Goal: Task Accomplishment & Management: Use online tool/utility

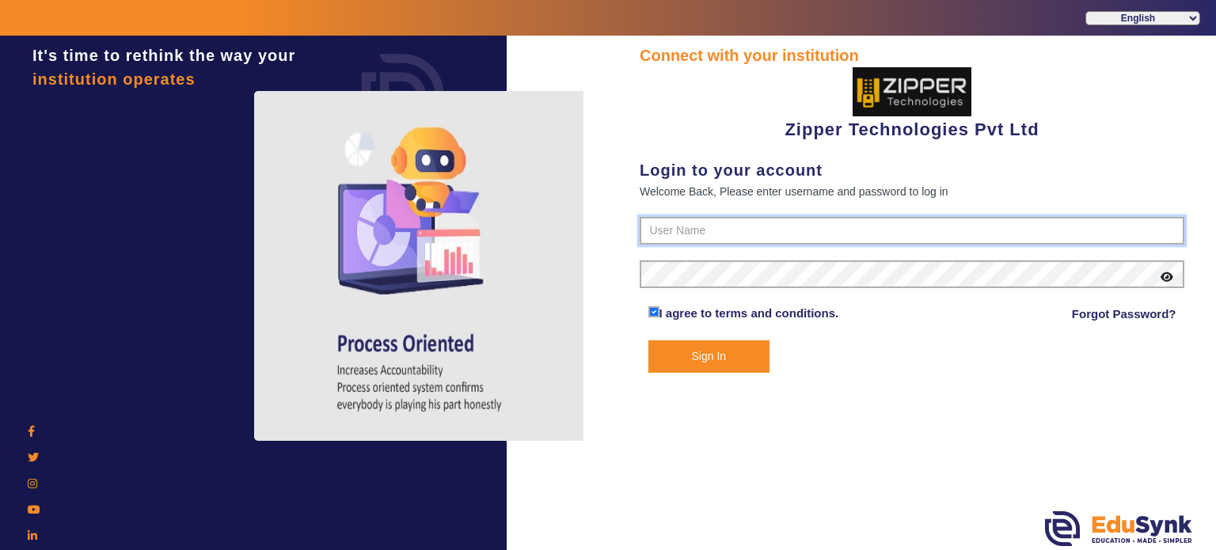
type input "1008790000"
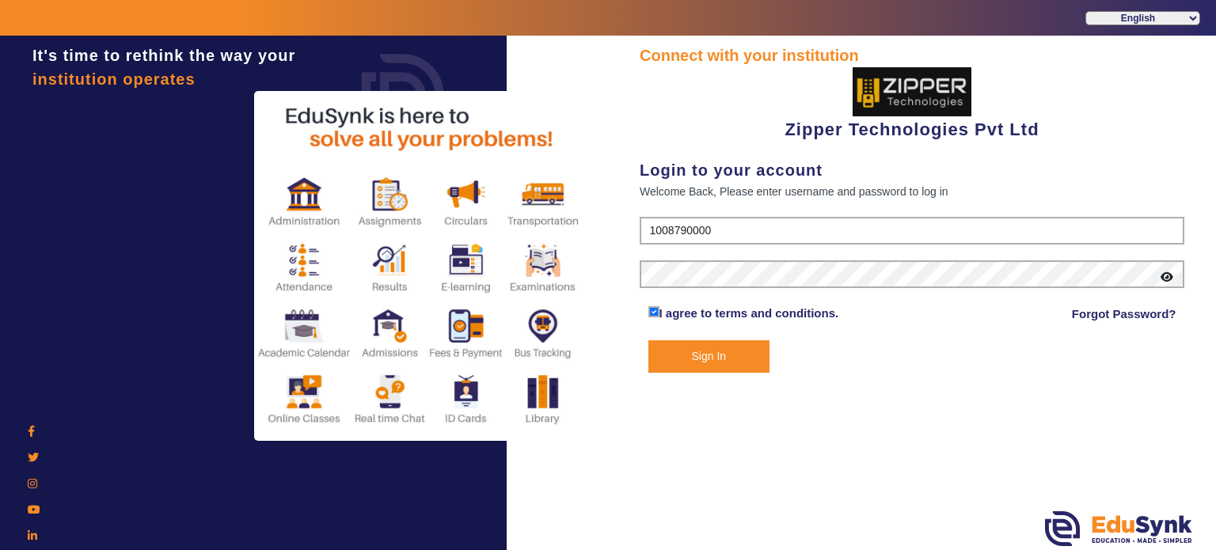
click at [725, 351] on button "Sign In" at bounding box center [709, 356] width 122 height 32
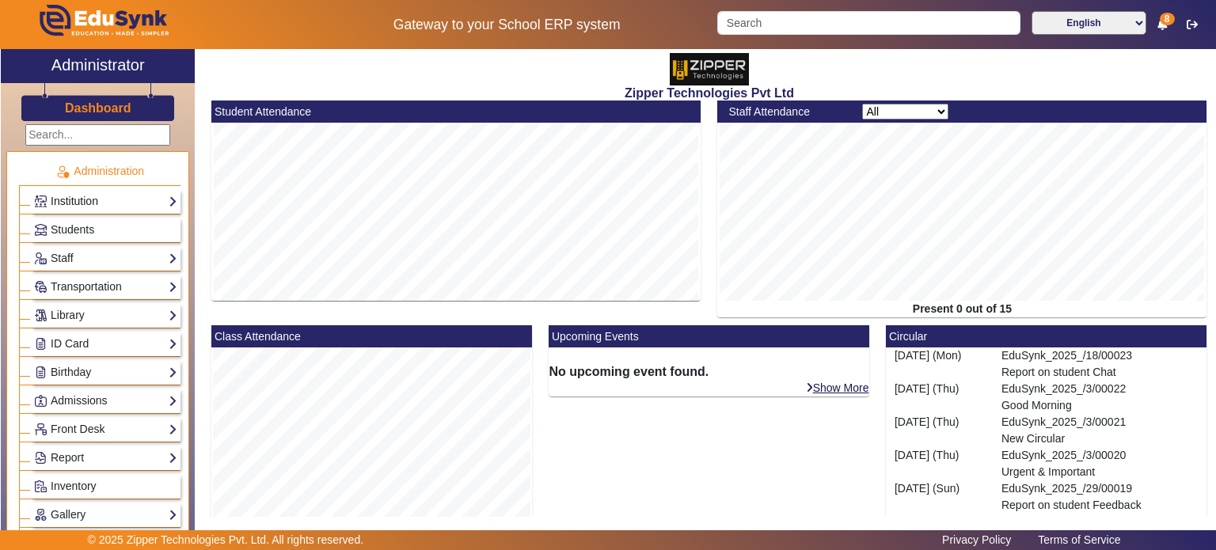
click at [93, 205] on link "Institution" at bounding box center [105, 201] width 143 height 18
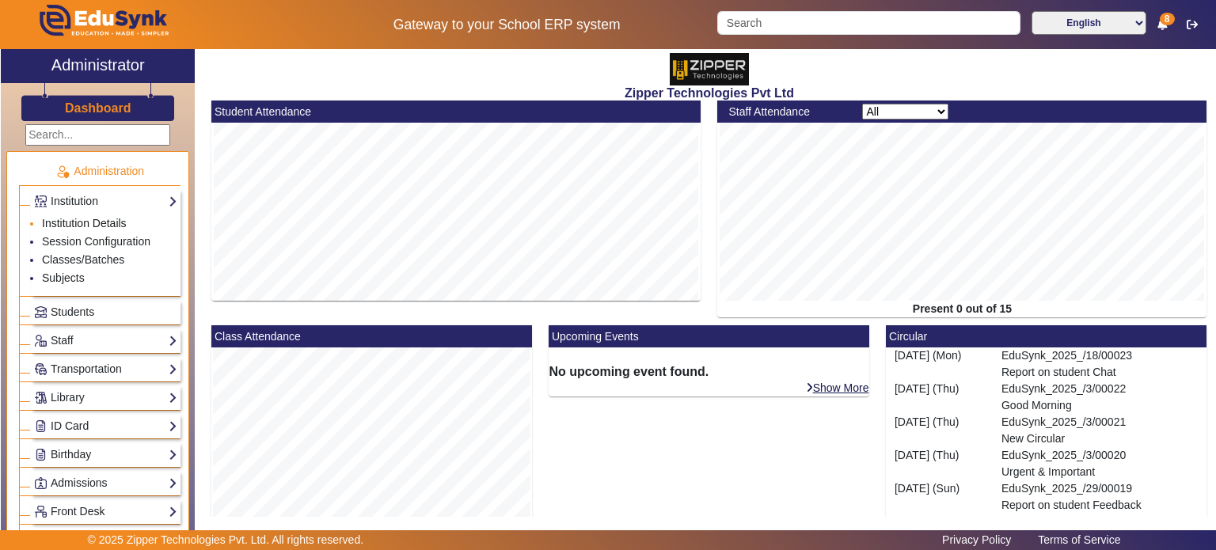
click at [86, 227] on link "Institution Details" at bounding box center [84, 223] width 85 height 13
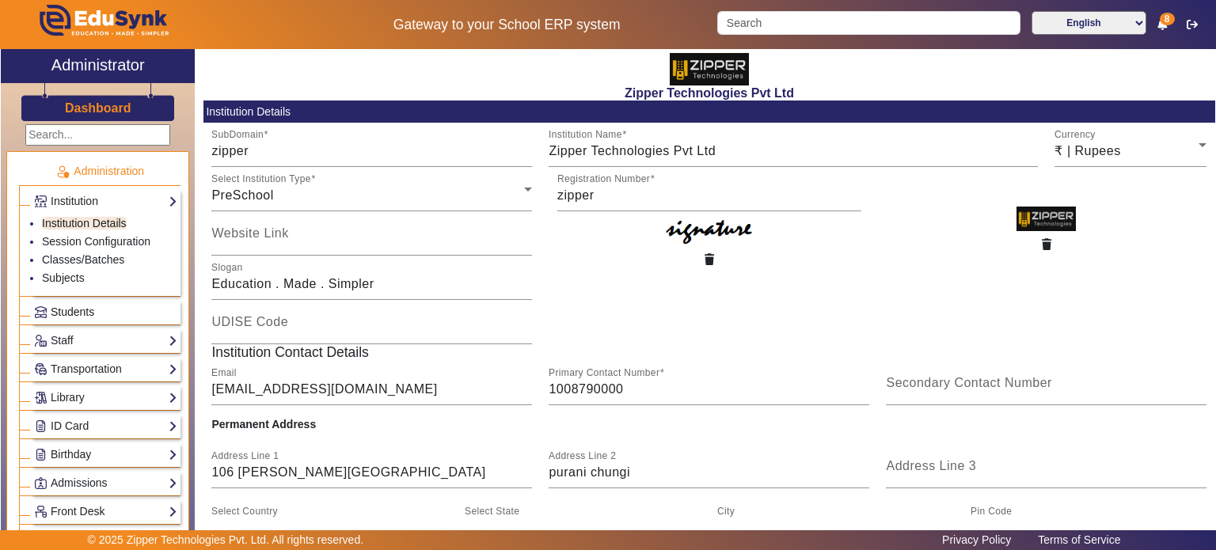
scroll to position [161, 0]
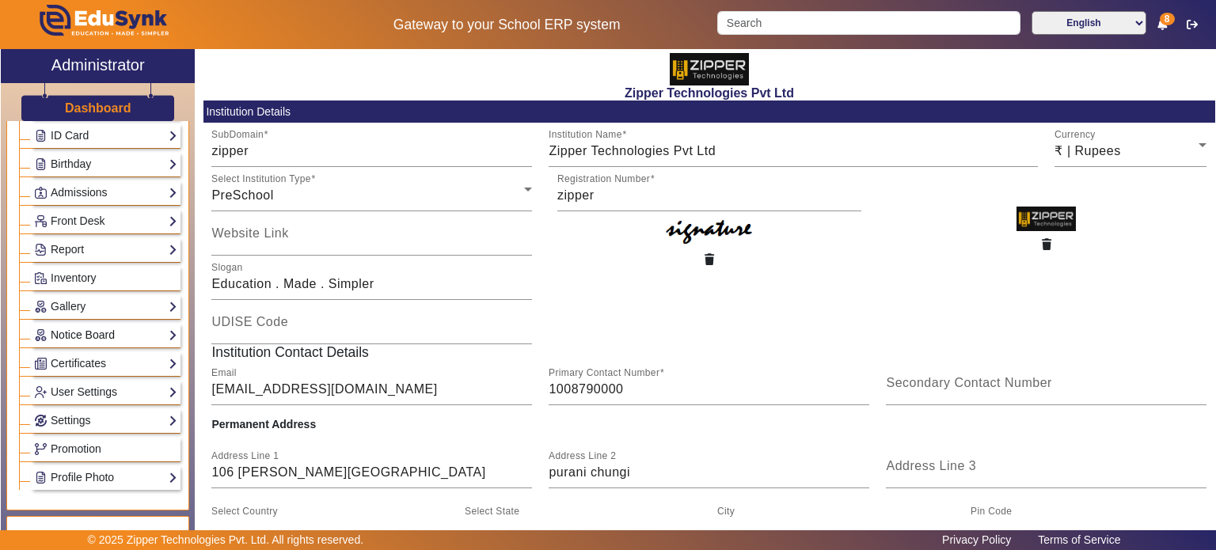
click at [108, 326] on link "Notice Board" at bounding box center [105, 335] width 143 height 18
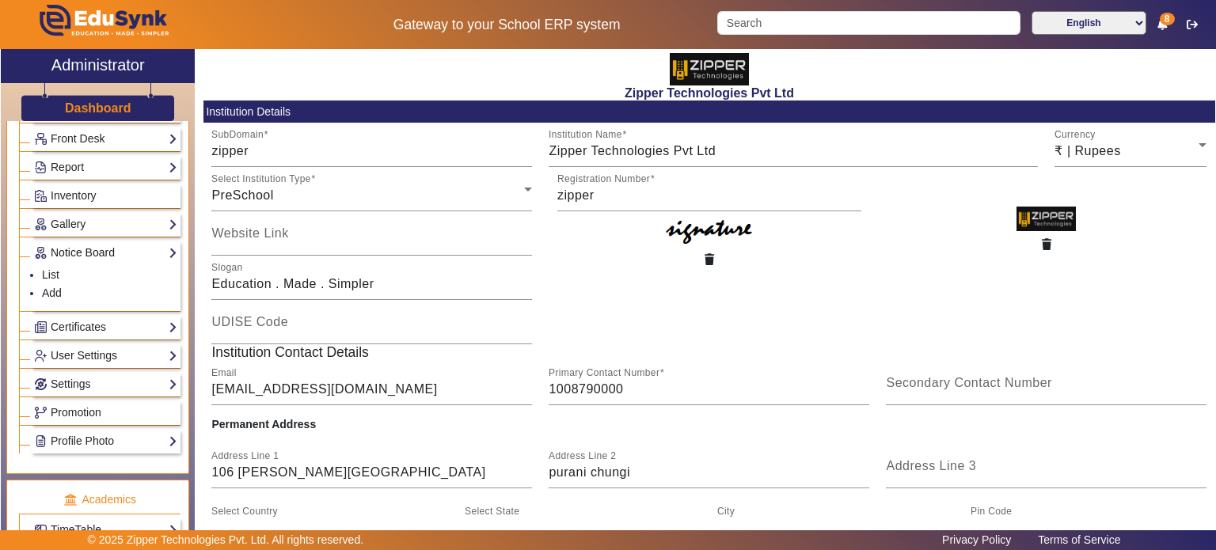
scroll to position [208, 0]
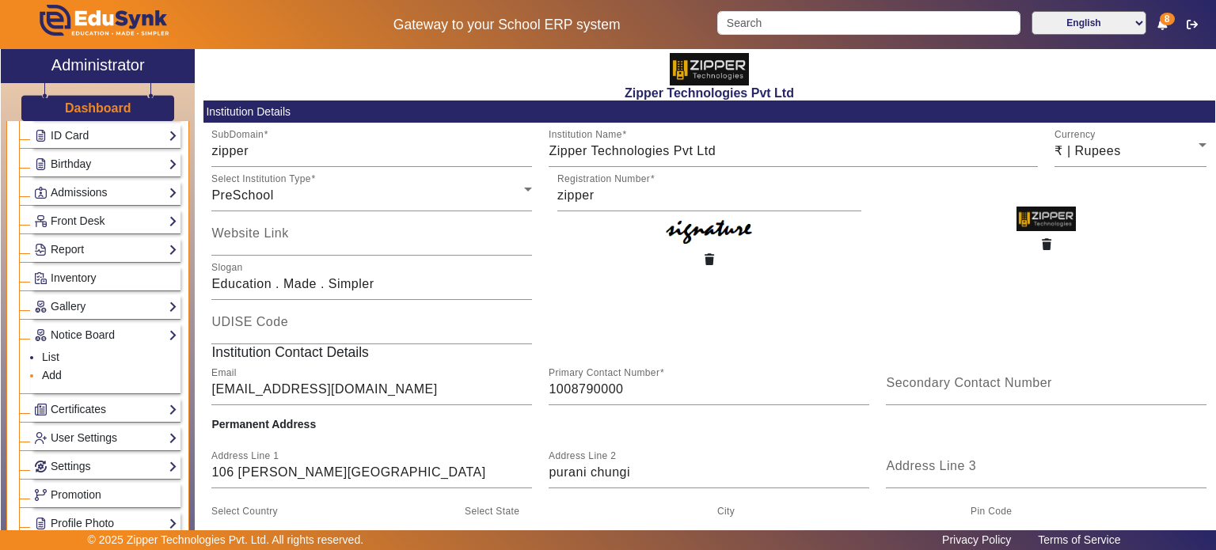
click at [53, 369] on link "Add" at bounding box center [52, 375] width 20 height 13
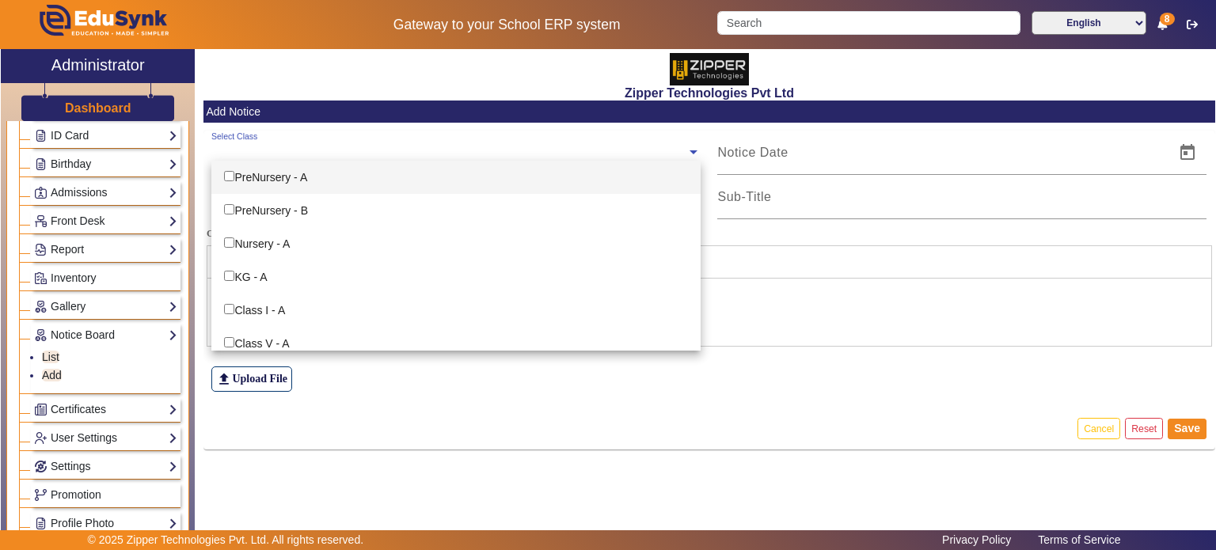
click at [374, 152] on input "text" at bounding box center [448, 152] width 475 height 15
click at [355, 54] on div "Zipper Technologies Pvt Ltd" at bounding box center [708, 74] width 1011 height 51
